Goal: Task Accomplishment & Management: Manage account settings

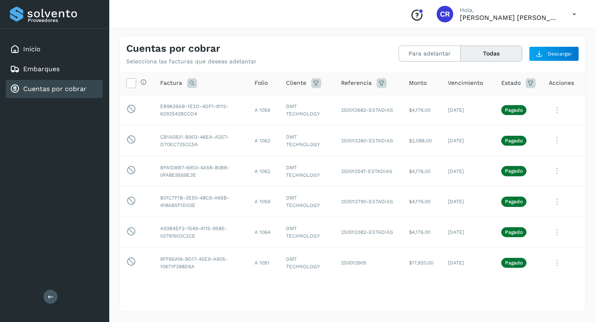
click at [68, 91] on link "Cuentas por cobrar" at bounding box center [54, 89] width 63 height 8
click at [461, 53] on button "Para adelantar" at bounding box center [491, 53] width 61 height 15
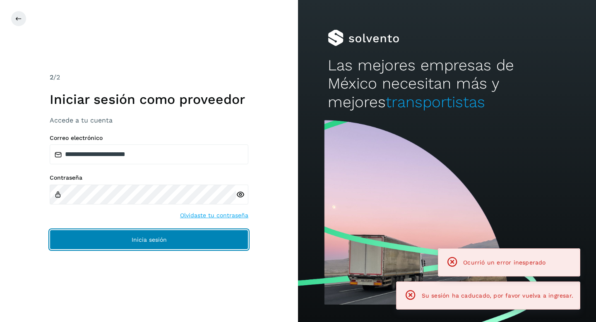
click at [191, 242] on button "Inicia sesión" at bounding box center [149, 240] width 199 height 20
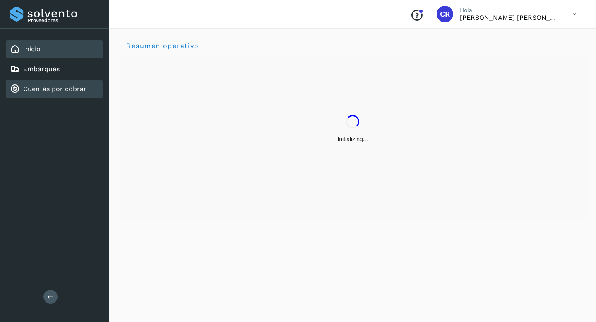
click at [77, 92] on link "Cuentas por cobrar" at bounding box center [54, 89] width 63 height 8
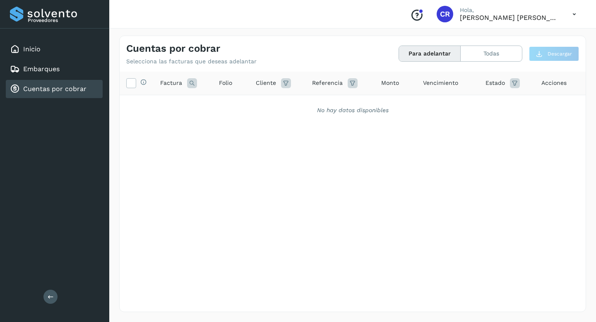
click at [76, 89] on link "Cuentas por cobrar" at bounding box center [54, 89] width 63 height 8
click at [66, 69] on div "Embarques" at bounding box center [54, 69] width 97 height 18
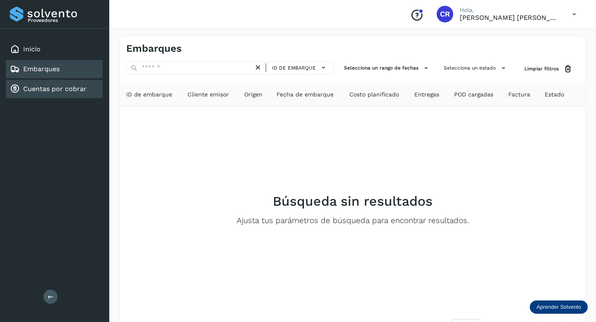
click at [69, 87] on link "Cuentas por cobrar" at bounding box center [54, 89] width 63 height 8
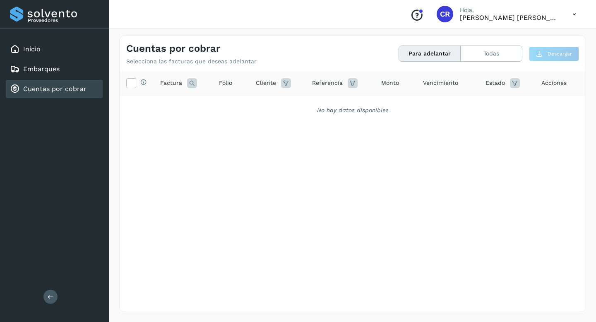
click at [73, 90] on link "Cuentas por cobrar" at bounding box center [54, 89] width 63 height 8
